Goal: Task Accomplishment & Management: Manage account settings

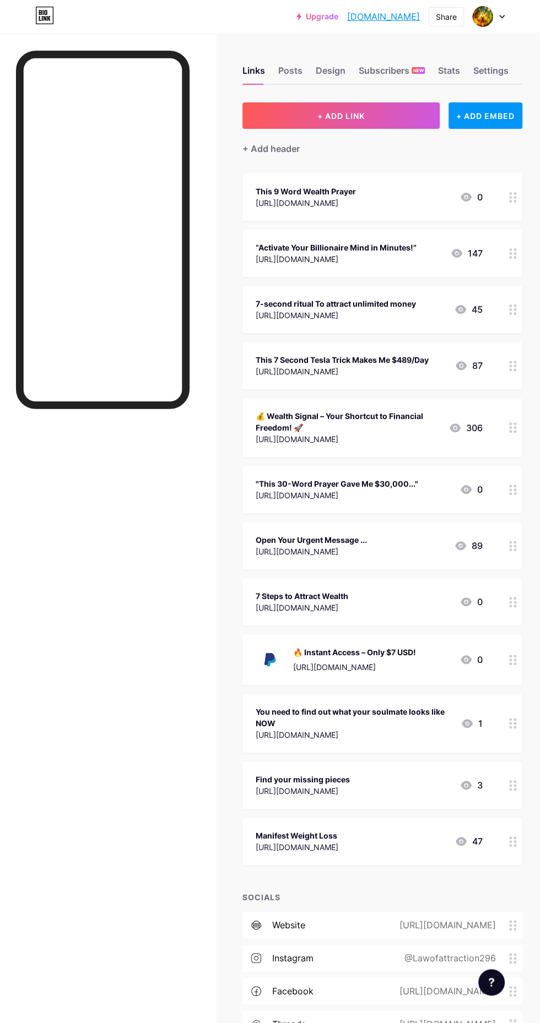
click at [325, 67] on div "Design" at bounding box center [331, 74] width 30 height 20
click at [333, 68] on div "Design" at bounding box center [331, 74] width 30 height 20
